Goal: Task Accomplishment & Management: Manage account settings

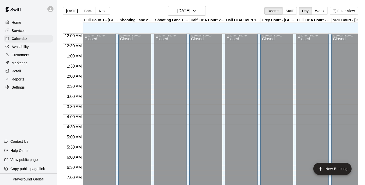
scroll to position [214, 0]
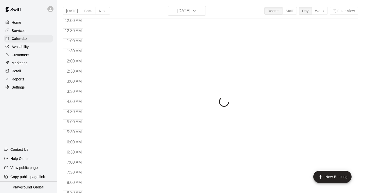
scroll to position [231, 0]
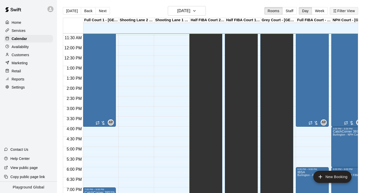
click at [340, 12] on button "Filter View" at bounding box center [344, 11] width 28 height 8
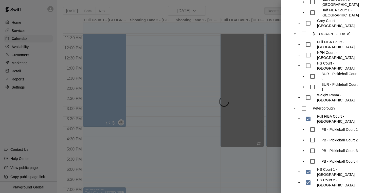
scroll to position [176, 0]
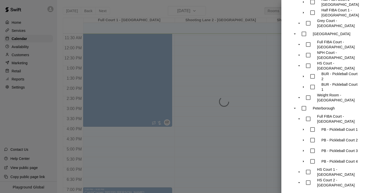
click at [233, 71] on div at bounding box center [182, 96] width 365 height 193
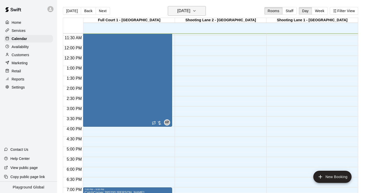
click at [196, 12] on icon "button" at bounding box center [194, 11] width 4 height 6
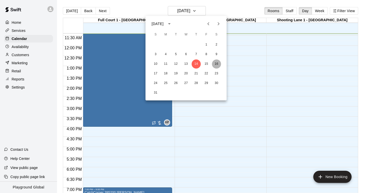
click at [217, 64] on button "16" at bounding box center [216, 64] width 9 height 9
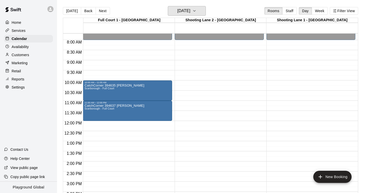
scroll to position [130, 0]
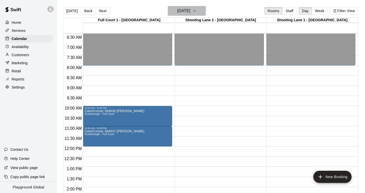
click at [200, 6] on button "[DATE]" at bounding box center [187, 11] width 38 height 10
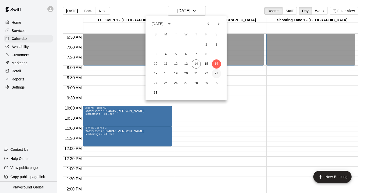
click at [216, 74] on button "23" at bounding box center [216, 73] width 9 height 9
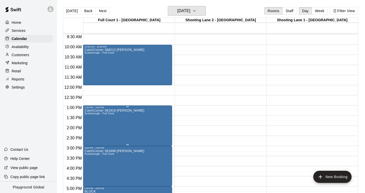
scroll to position [194, 0]
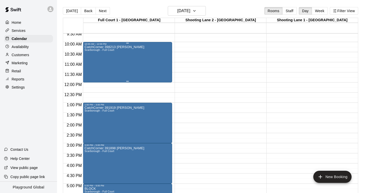
click at [138, 65] on div "CatchCorner 398213 [PERSON_NAME] [PERSON_NAME] - Full Court" at bounding box center [114, 141] width 60 height 193
click at [204, 8] on div at bounding box center [182, 96] width 365 height 193
click at [196, 12] on icon "button" at bounding box center [194, 11] width 4 height 6
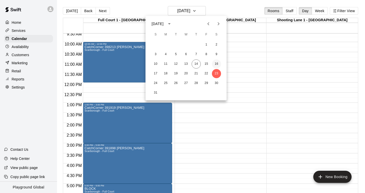
click at [217, 64] on button "16" at bounding box center [216, 64] width 9 height 9
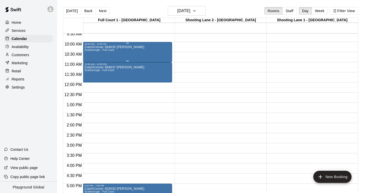
click at [116, 56] on div "CatchCorner 394635 Tosin [PERSON_NAME] - Full Court" at bounding box center [114, 141] width 60 height 193
click at [91, 75] on icon "delete" at bounding box center [90, 75] width 4 height 5
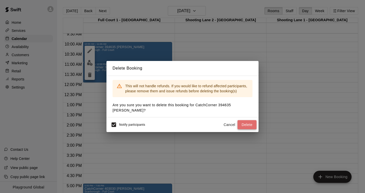
click at [246, 124] on button "Delete" at bounding box center [246, 124] width 19 height 9
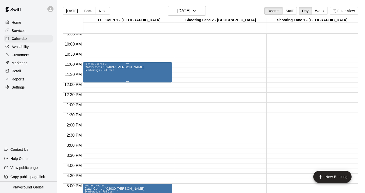
click at [103, 75] on div "CatchCorner 394637 Tosin [PERSON_NAME] - Full Court" at bounding box center [114, 162] width 60 height 193
click at [90, 97] on icon "delete" at bounding box center [90, 95] width 4 height 5
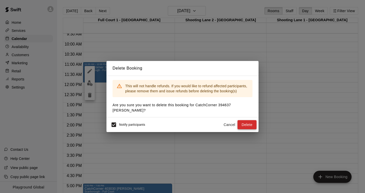
click at [241, 123] on button "Delete" at bounding box center [246, 124] width 19 height 9
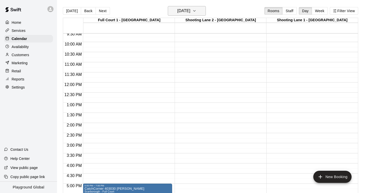
click at [199, 12] on button "[DATE]" at bounding box center [187, 11] width 38 height 10
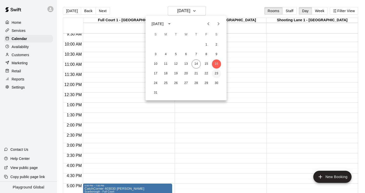
click at [216, 73] on button "23" at bounding box center [216, 73] width 9 height 9
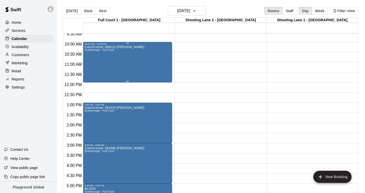
click at [102, 68] on div "CatchCorner 398213 [PERSON_NAME] [PERSON_NAME] - Full Court" at bounding box center [114, 141] width 60 height 193
click at [88, 74] on icon "delete" at bounding box center [90, 75] width 6 height 6
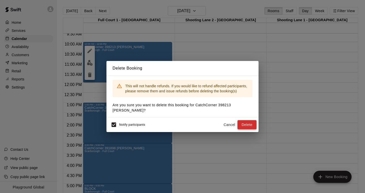
click at [251, 125] on button "Delete" at bounding box center [246, 124] width 19 height 9
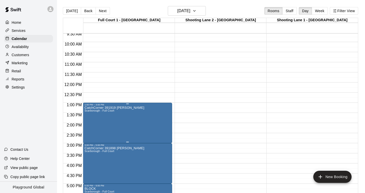
click at [90, 135] on icon "delete" at bounding box center [90, 136] width 4 height 5
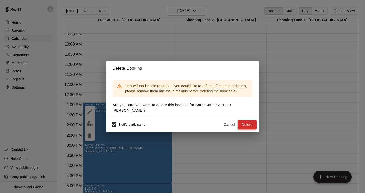
click at [253, 122] on button "Delete" at bounding box center [246, 124] width 19 height 9
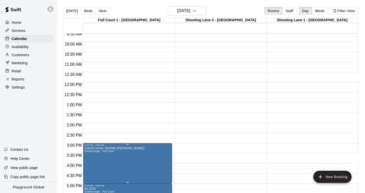
click at [90, 175] on icon "delete" at bounding box center [90, 176] width 4 height 5
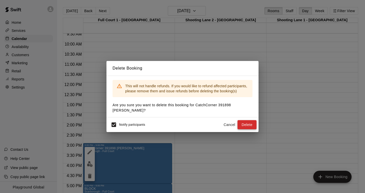
click at [245, 123] on button "Delete" at bounding box center [246, 124] width 19 height 9
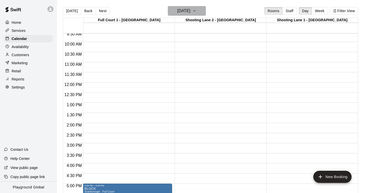
click at [196, 11] on icon "button" at bounding box center [194, 11] width 4 height 6
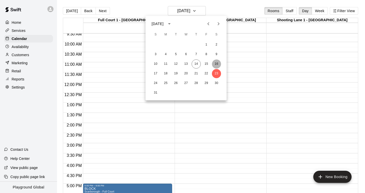
click at [218, 64] on button "16" at bounding box center [216, 64] width 9 height 9
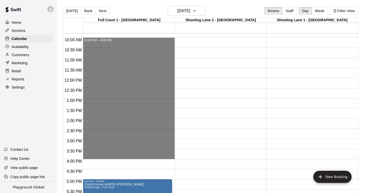
scroll to position [200, 0]
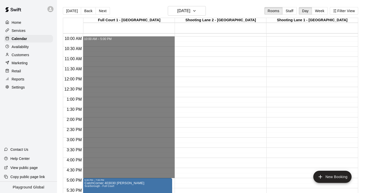
drag, startPoint x: 97, startPoint y: 52, endPoint x: 93, endPoint y: 176, distance: 124.5
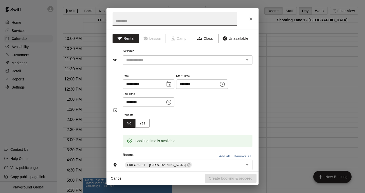
click at [225, 82] on icon "Choose time, selected time is 10:00 AM" at bounding box center [222, 84] width 6 height 6
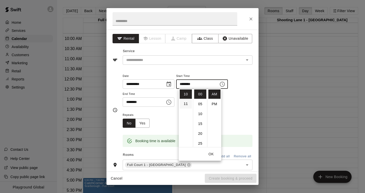
click at [188, 102] on li "11" at bounding box center [186, 104] width 12 height 9
type input "********"
click at [133, 20] on input "text" at bounding box center [175, 18] width 125 height 13
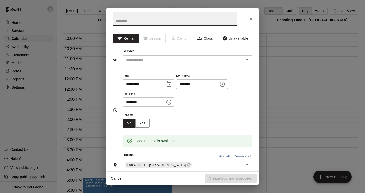
click at [133, 20] on input "text" at bounding box center [175, 18] width 125 height 13
drag, startPoint x: 173, startPoint y: 22, endPoint x: 151, endPoint y: 22, distance: 22.0
click at [151, 22] on input "**********" at bounding box center [175, 18] width 125 height 13
type input "**********"
click at [170, 59] on input "text" at bounding box center [180, 60] width 112 height 6
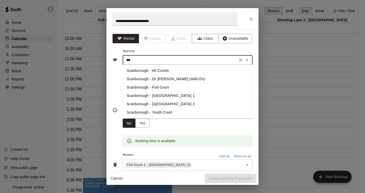
click at [166, 89] on li "Scarborough - Full Court" at bounding box center [188, 87] width 130 height 8
type input "**********"
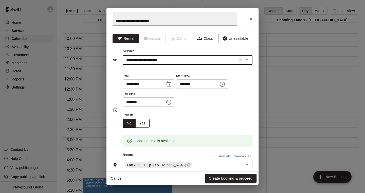
click at [146, 119] on button "Yes" at bounding box center [142, 123] width 14 height 9
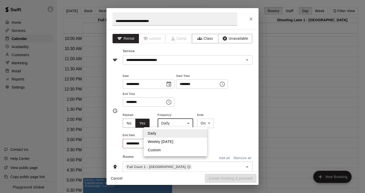
click at [177, 122] on body "Home Services Calendar Availability Customers Marketing Retail Reports Settings…" at bounding box center [182, 100] width 365 height 201
click at [175, 141] on li "Weekly [DATE]" at bounding box center [175, 142] width 63 height 8
type input "******"
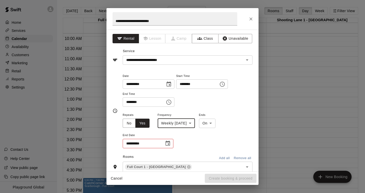
click at [172, 142] on button "Choose date" at bounding box center [168, 144] width 10 height 10
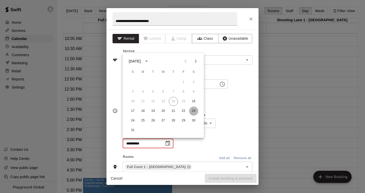
click at [193, 111] on button "23" at bounding box center [193, 111] width 9 height 9
type input "**********"
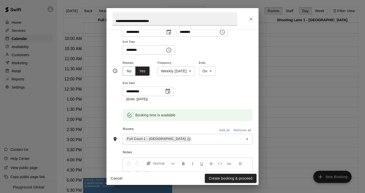
scroll to position [80, 0]
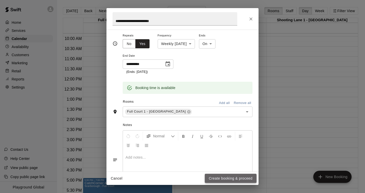
click at [215, 178] on button "Create booking & proceed" at bounding box center [231, 178] width 52 height 9
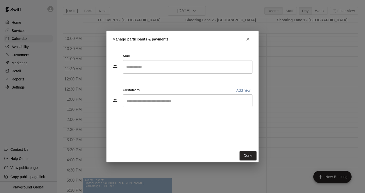
click at [152, 100] on input "Start typing to search customers..." at bounding box center [187, 100] width 125 height 5
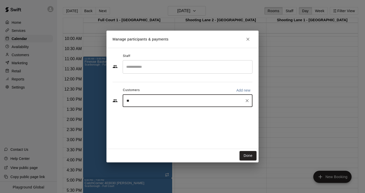
type input "***"
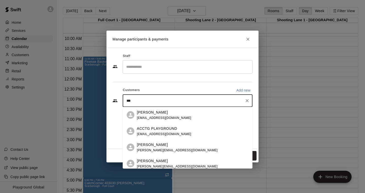
click at [148, 126] on p "ACCTG PLAYGROUND" at bounding box center [157, 128] width 40 height 5
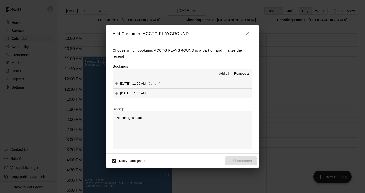
click at [228, 75] on span "Add all" at bounding box center [224, 73] width 10 height 5
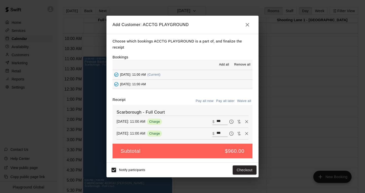
click at [226, 100] on button "Pay all later" at bounding box center [225, 101] width 21 height 8
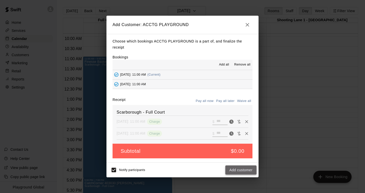
click at [235, 172] on button "Add customer" at bounding box center [240, 170] width 31 height 9
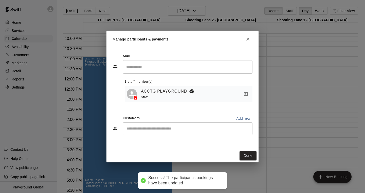
click at [198, 125] on div "​" at bounding box center [188, 129] width 130 height 13
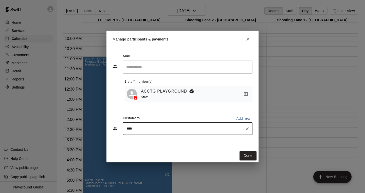
type input "*****"
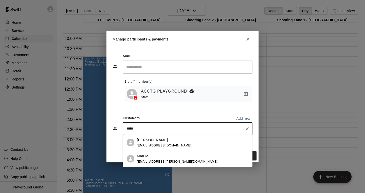
click at [198, 142] on div "[PERSON_NAME] [EMAIL_ADDRESS][DOMAIN_NAME]" at bounding box center [192, 142] width 111 height 11
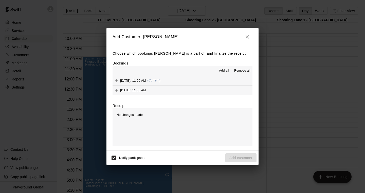
click at [224, 70] on span "Add all" at bounding box center [224, 70] width 10 height 5
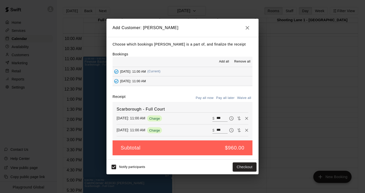
click at [227, 99] on button "Pay all later" at bounding box center [225, 98] width 21 height 8
click at [236, 165] on button "Add customer" at bounding box center [240, 167] width 31 height 9
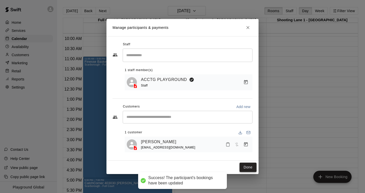
click at [246, 167] on button "Done" at bounding box center [247, 167] width 17 height 9
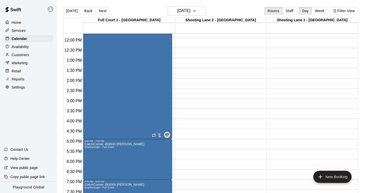
scroll to position [248, 0]
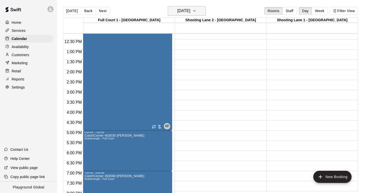
click at [199, 8] on button "[DATE]" at bounding box center [187, 11] width 38 height 10
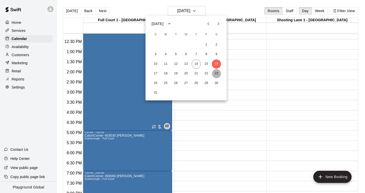
click at [216, 72] on button "23" at bounding box center [216, 73] width 9 height 9
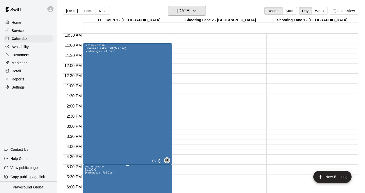
scroll to position [216, 0]
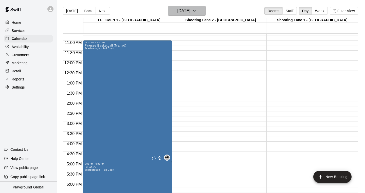
click at [190, 9] on h6 "[DATE]" at bounding box center [183, 10] width 13 height 7
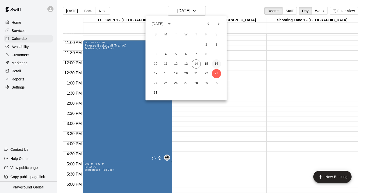
click at [217, 65] on button "16" at bounding box center [216, 64] width 9 height 9
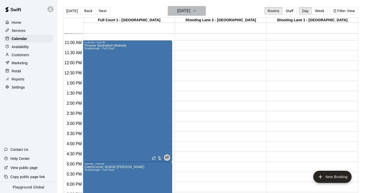
click at [196, 11] on icon "button" at bounding box center [194, 11] width 4 height 6
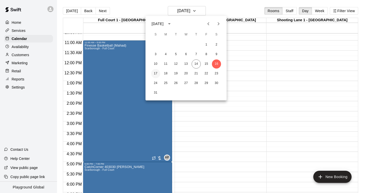
click at [157, 73] on button "17" at bounding box center [155, 73] width 9 height 9
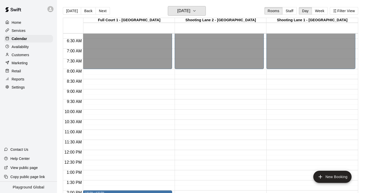
scroll to position [94, 0]
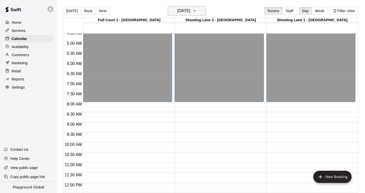
click at [199, 9] on button "[DATE]" at bounding box center [187, 11] width 38 height 10
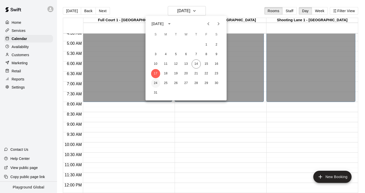
click at [157, 83] on button "24" at bounding box center [155, 83] width 9 height 9
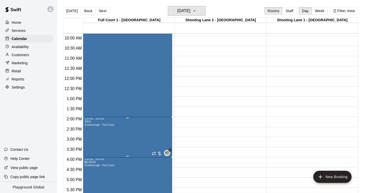
scroll to position [187, 0]
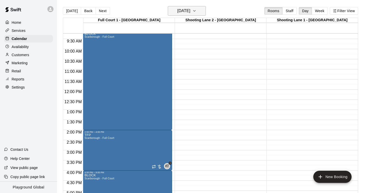
click at [190, 12] on h6 "[DATE]" at bounding box center [183, 10] width 13 height 7
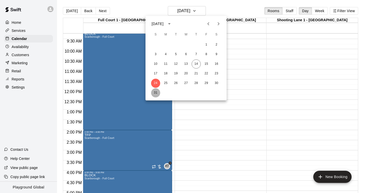
click at [155, 92] on button "31" at bounding box center [155, 92] width 9 height 9
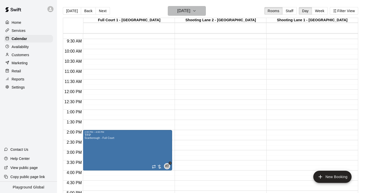
click at [198, 8] on button "[DATE]" at bounding box center [187, 11] width 38 height 10
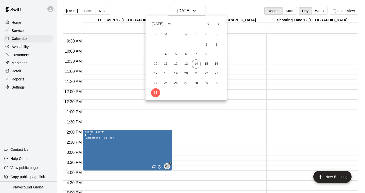
click at [219, 22] on icon "Next month" at bounding box center [218, 24] width 6 height 6
click at [155, 56] on button "7" at bounding box center [155, 54] width 9 height 9
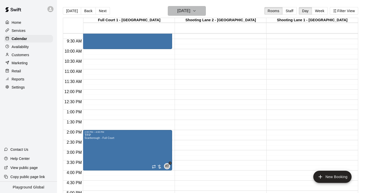
click at [190, 12] on h6 "[DATE]" at bounding box center [183, 10] width 13 height 7
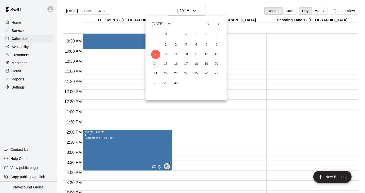
click at [154, 63] on button "14" at bounding box center [155, 64] width 9 height 9
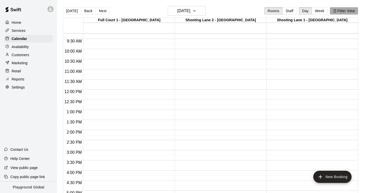
click at [339, 11] on button "Filter View" at bounding box center [344, 11] width 28 height 8
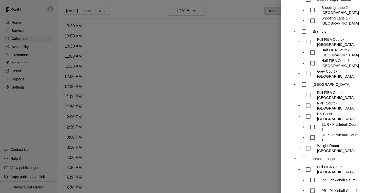
scroll to position [127, 0]
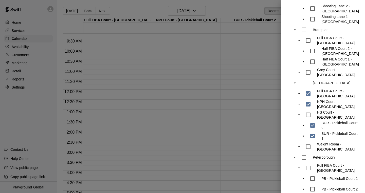
click at [214, 80] on div at bounding box center [182, 96] width 365 height 193
